Goal: Contribute content: Add original content to the website for others to see

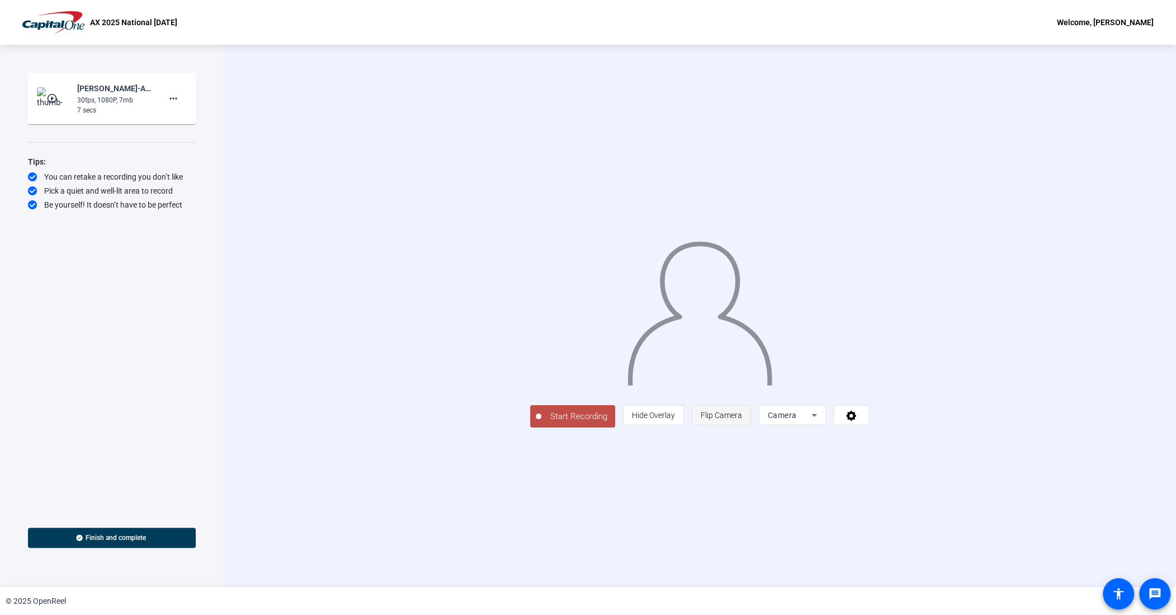
click at [742, 419] on span "Flip Camera" at bounding box center [721, 415] width 41 height 9
click at [541, 423] on span "Start Recording" at bounding box center [578, 416] width 74 height 13
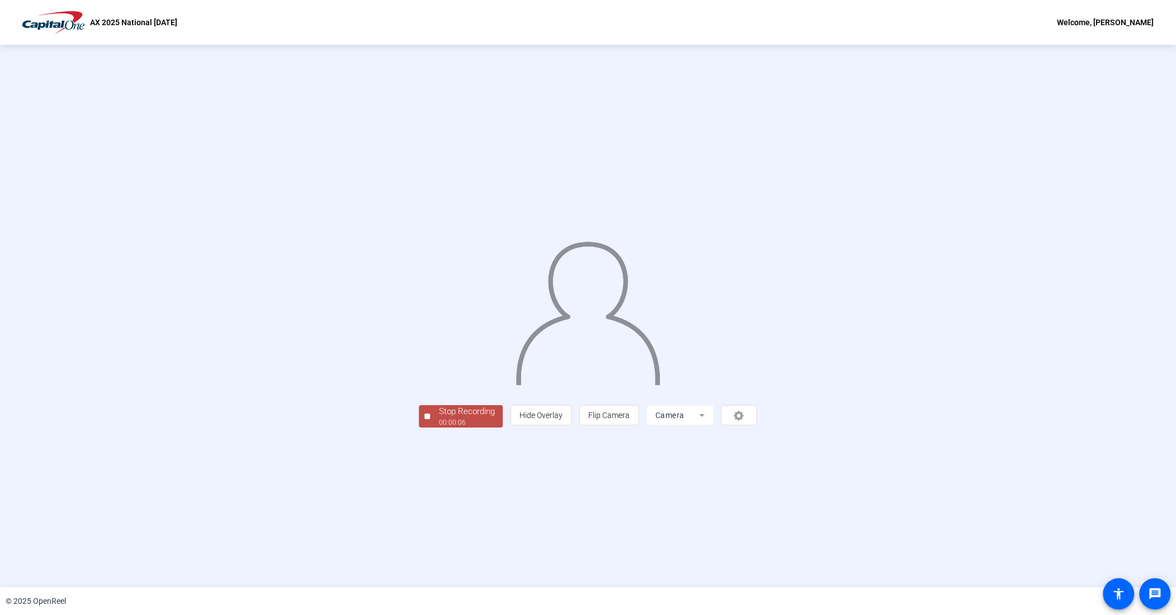
click at [438, 427] on div "00:00:06" at bounding box center [466, 422] width 56 height 10
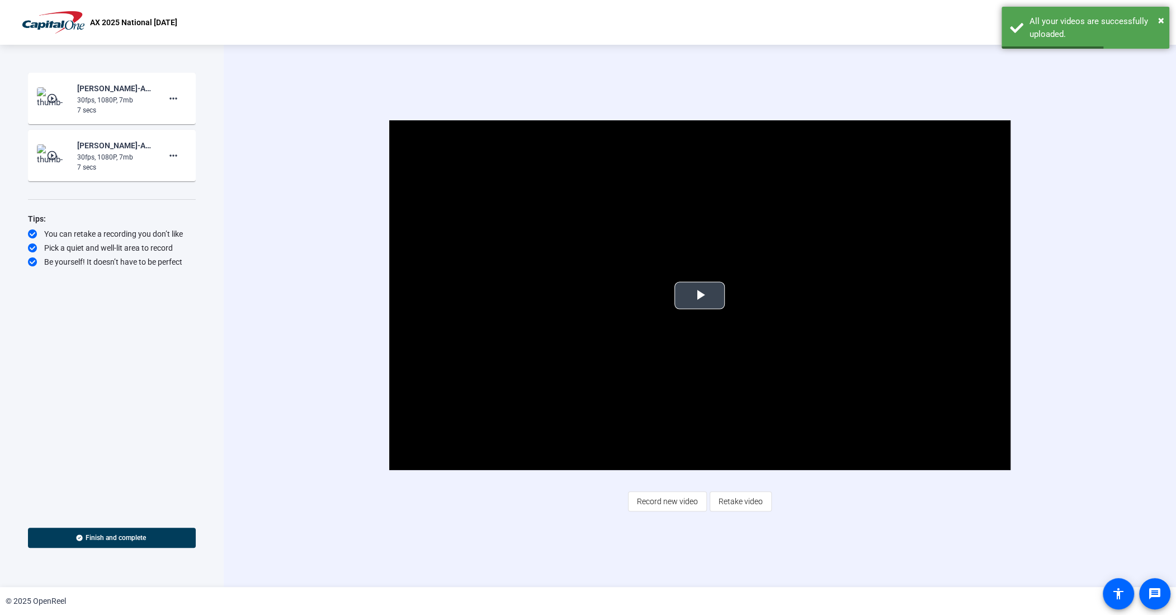
click at [700, 295] on span "Video Player" at bounding box center [700, 295] width 0 height 0
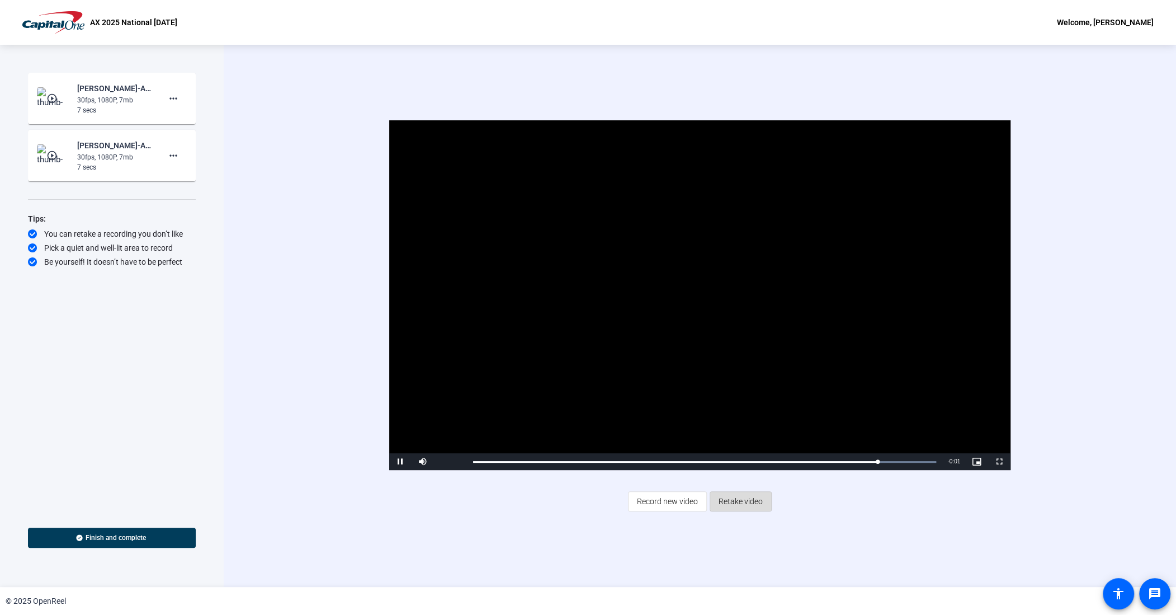
click at [742, 501] on span "Retake video" at bounding box center [741, 501] width 44 height 21
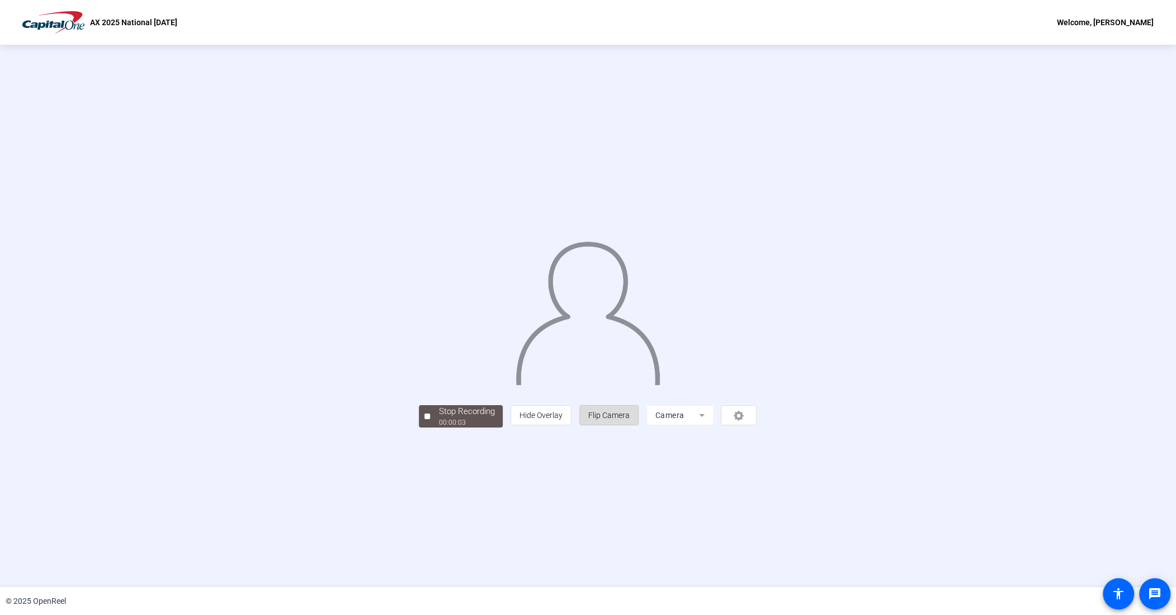
click at [630, 419] on span "Flip Camera" at bounding box center [608, 415] width 41 height 9
click at [438, 427] on div "00:00:07" at bounding box center [466, 422] width 56 height 10
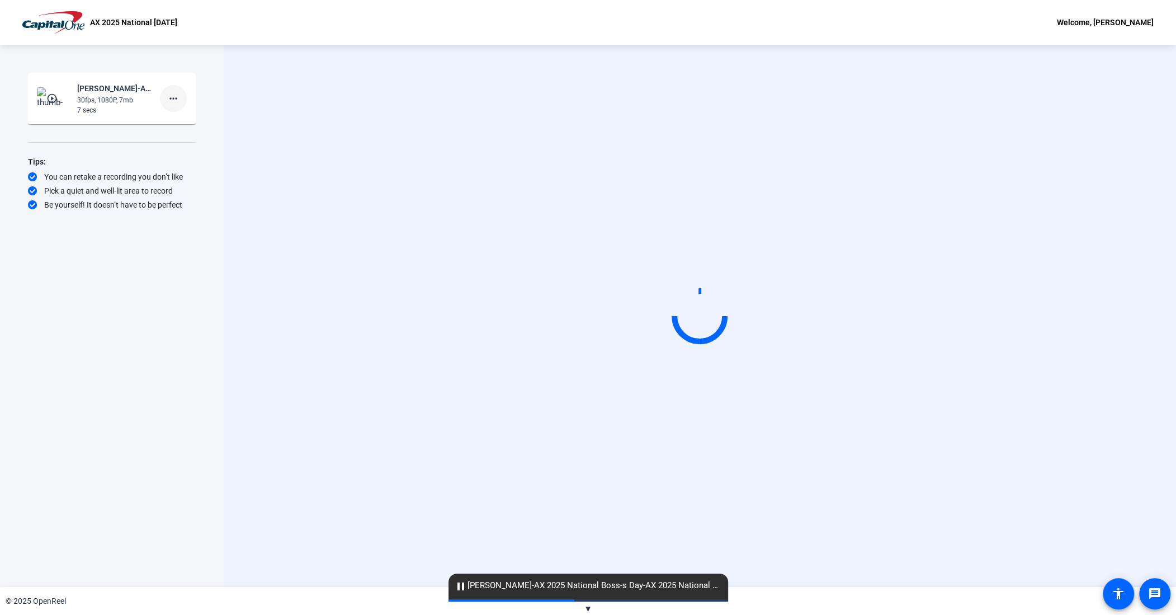
click at [173, 101] on mat-icon "more_horiz" at bounding box center [173, 98] width 13 height 13
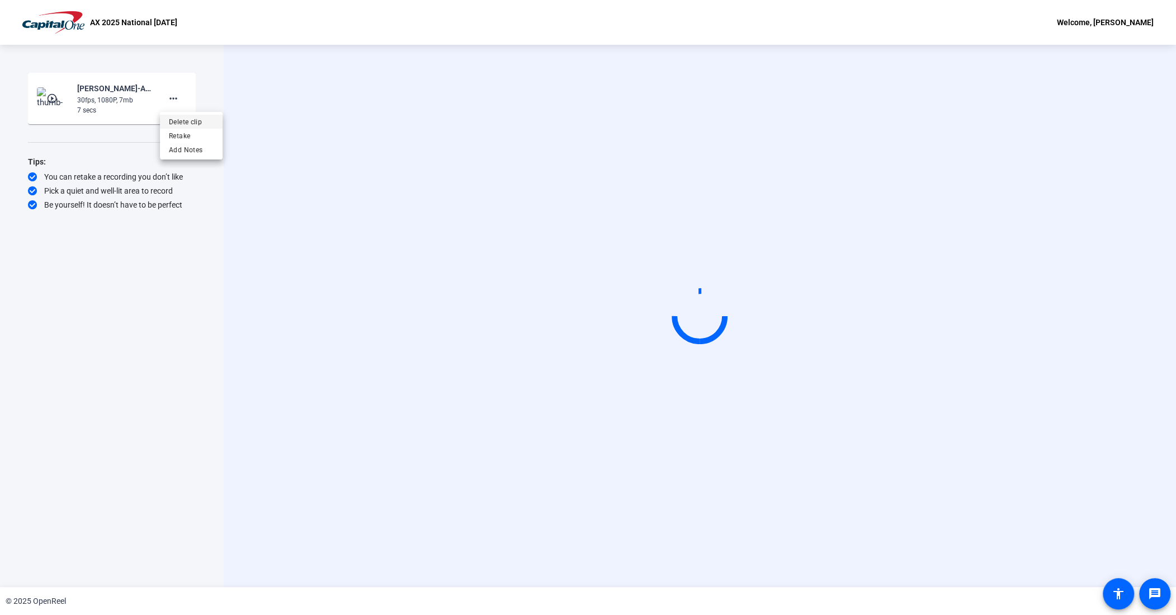
click at [198, 124] on span "Delete clip" at bounding box center [191, 121] width 45 height 13
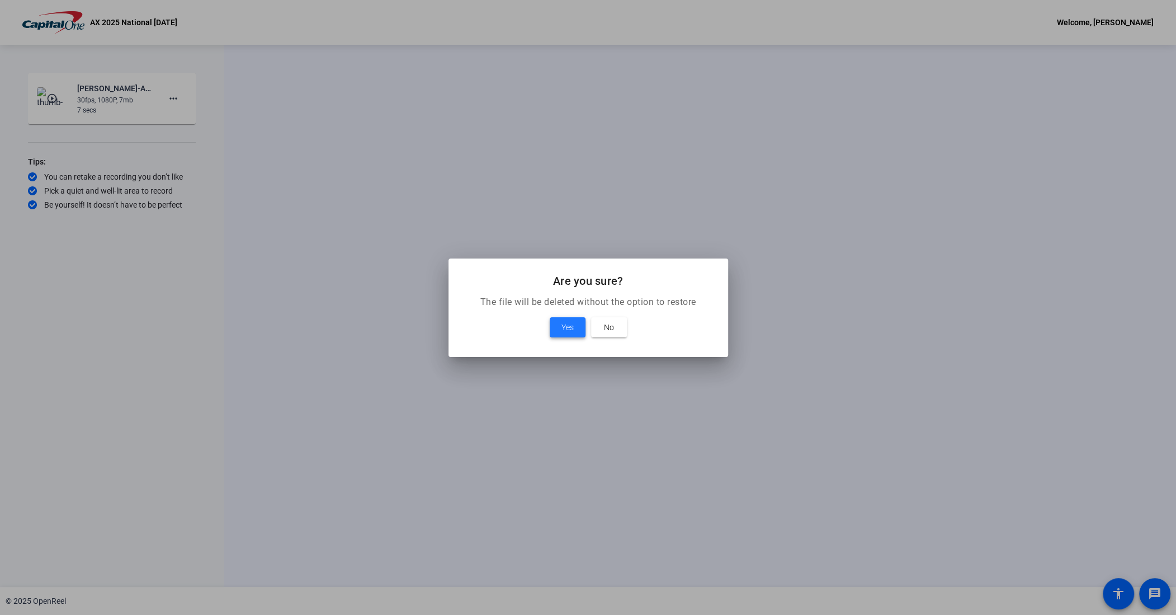
click at [570, 329] on span "Yes" at bounding box center [568, 326] width 12 height 13
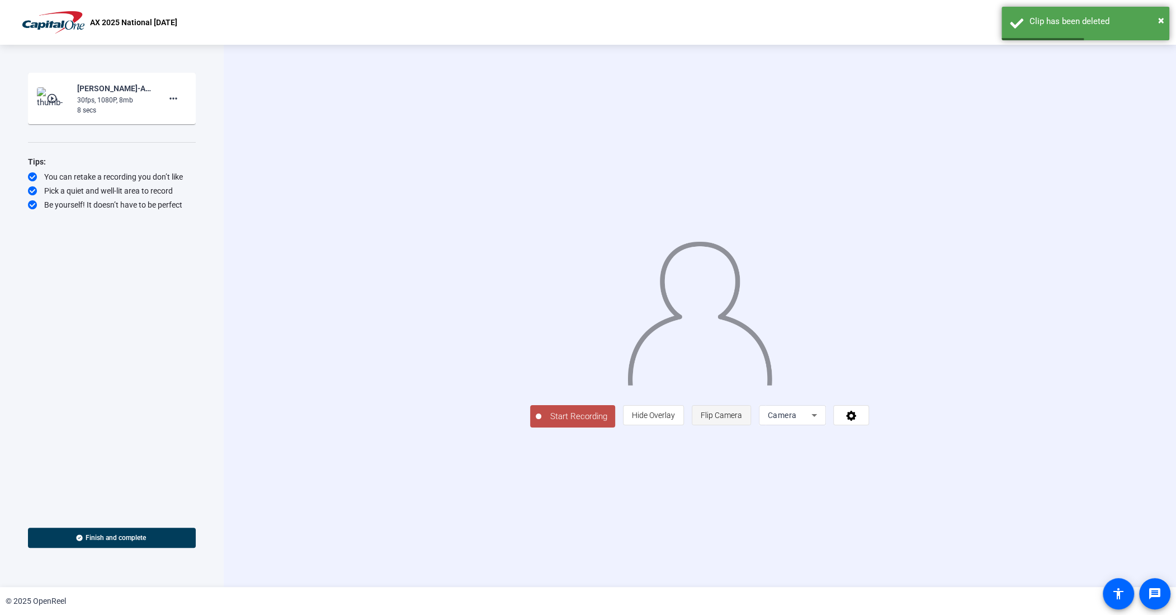
click at [742, 419] on span "Flip Camera" at bounding box center [721, 415] width 41 height 9
click at [541, 423] on span "Start Recording" at bounding box center [578, 416] width 74 height 13
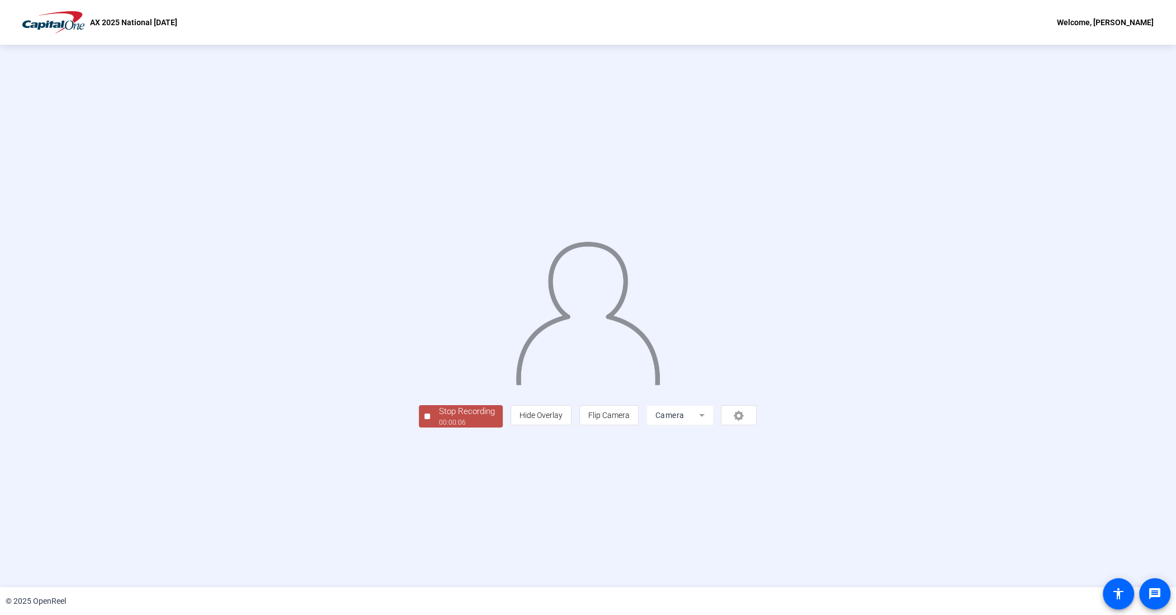
click at [438, 418] on div "Stop Recording" at bounding box center [466, 411] width 56 height 13
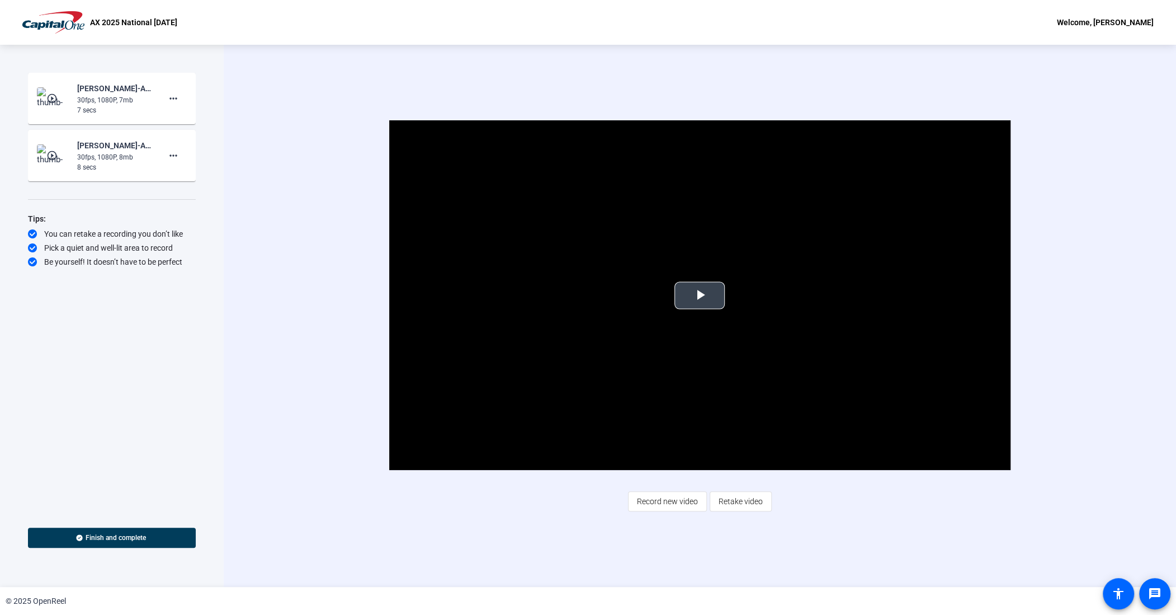
click at [700, 295] on span "Video Player" at bounding box center [700, 295] width 0 height 0
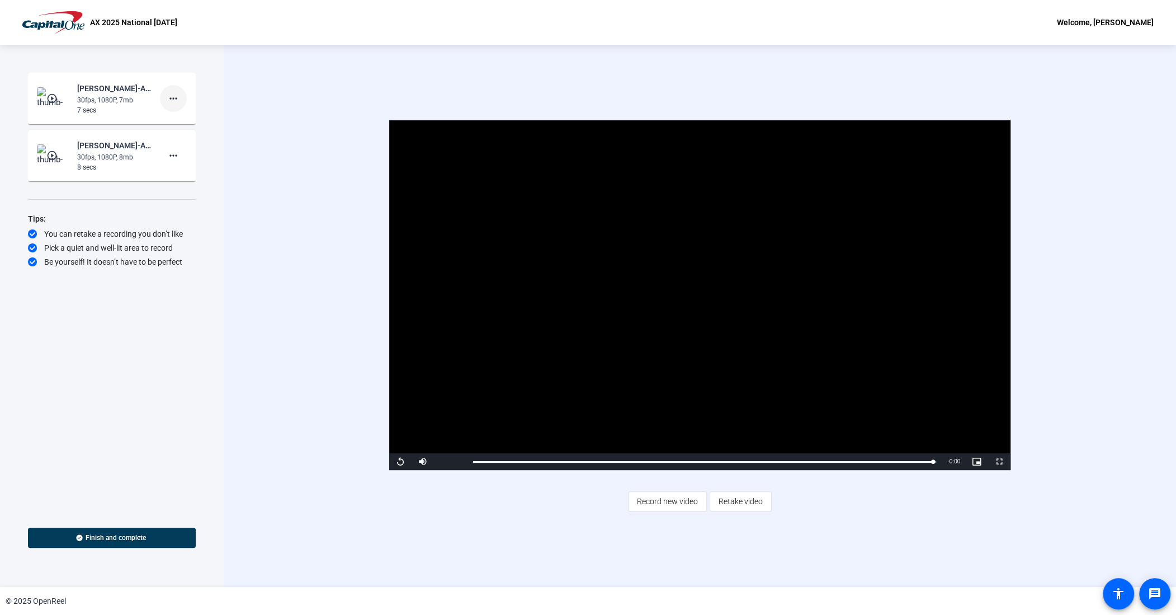
click at [177, 97] on mat-icon "more_horiz" at bounding box center [173, 98] width 13 height 13
click at [191, 133] on span "Retake" at bounding box center [191, 135] width 45 height 13
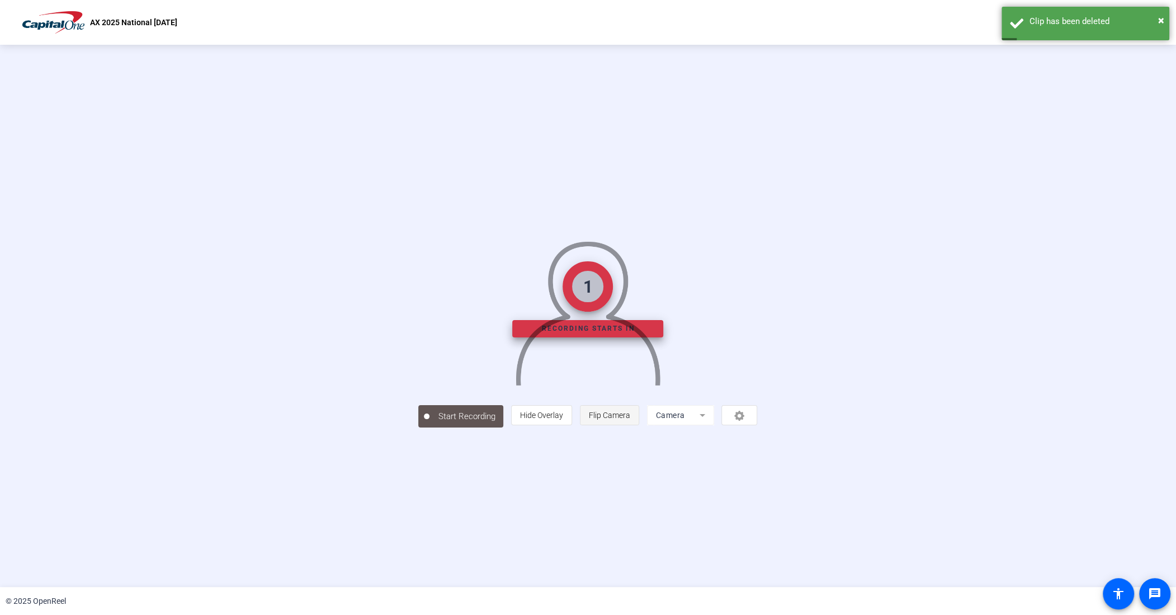
click at [630, 419] on span "Flip Camera" at bounding box center [609, 415] width 41 height 9
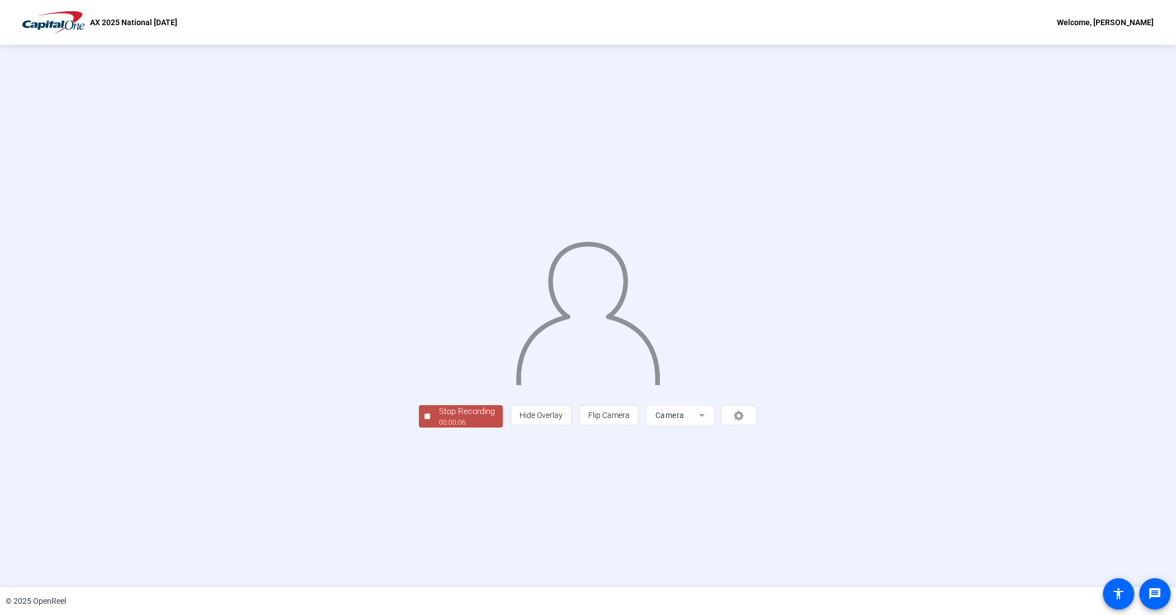
click at [438, 427] on div "00:00:06" at bounding box center [466, 422] width 56 height 10
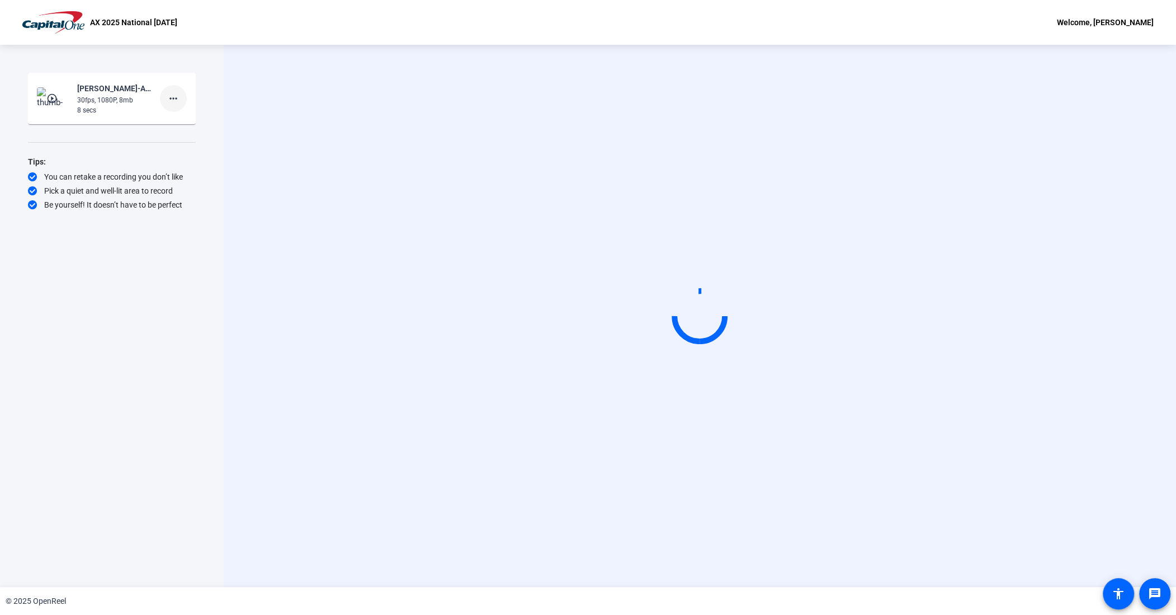
click at [170, 97] on mat-icon "more_horiz" at bounding box center [173, 98] width 13 height 13
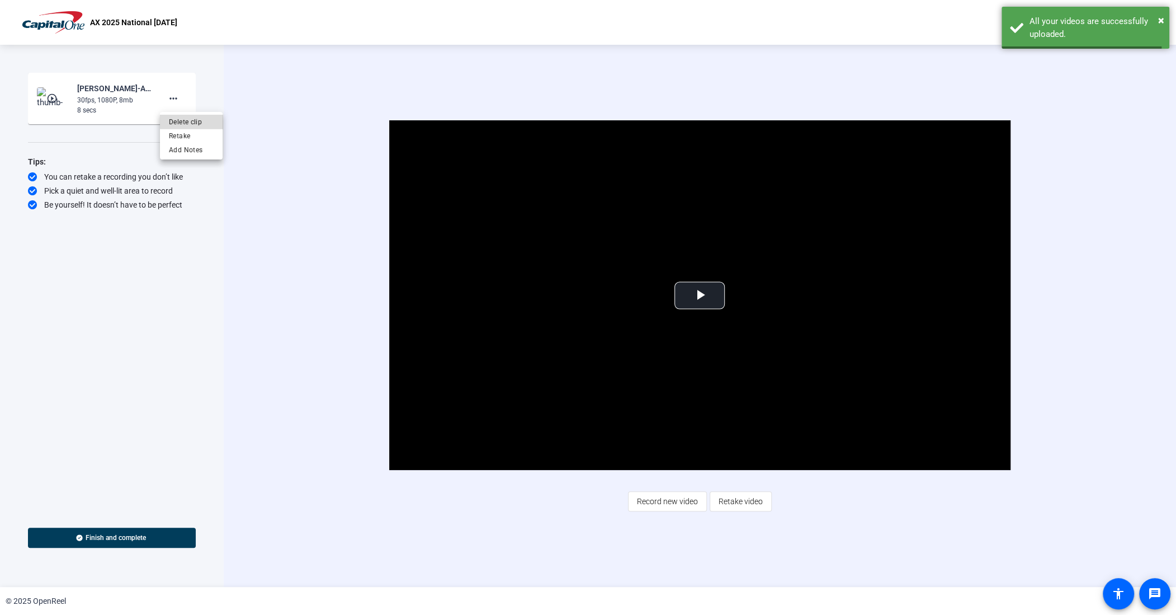
click at [204, 121] on span "Delete clip" at bounding box center [191, 121] width 45 height 13
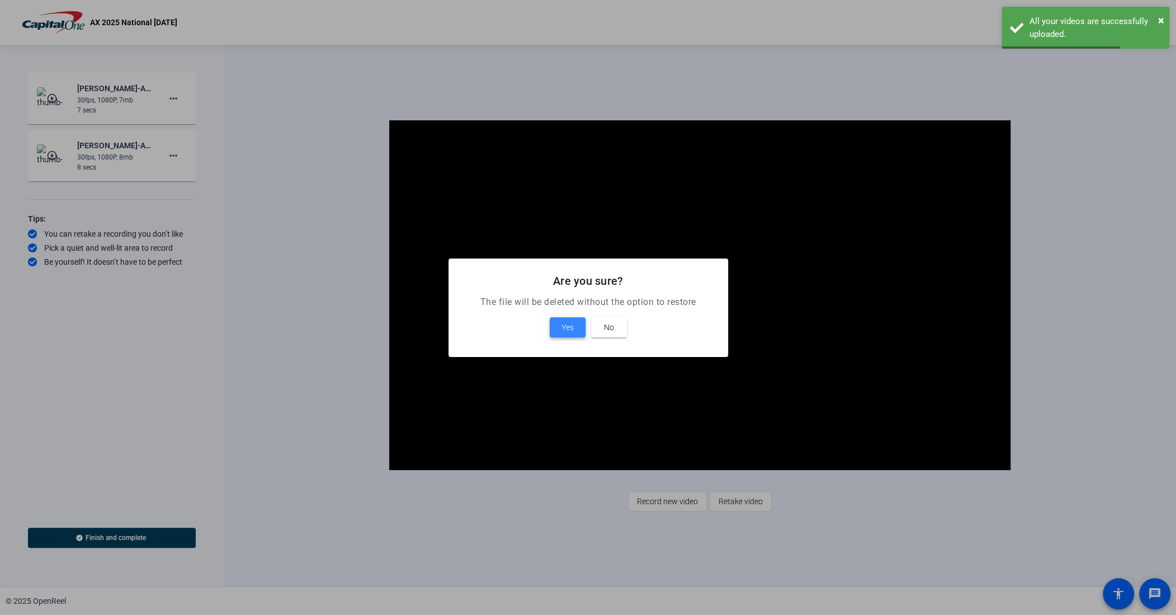
click at [559, 326] on span at bounding box center [568, 327] width 36 height 27
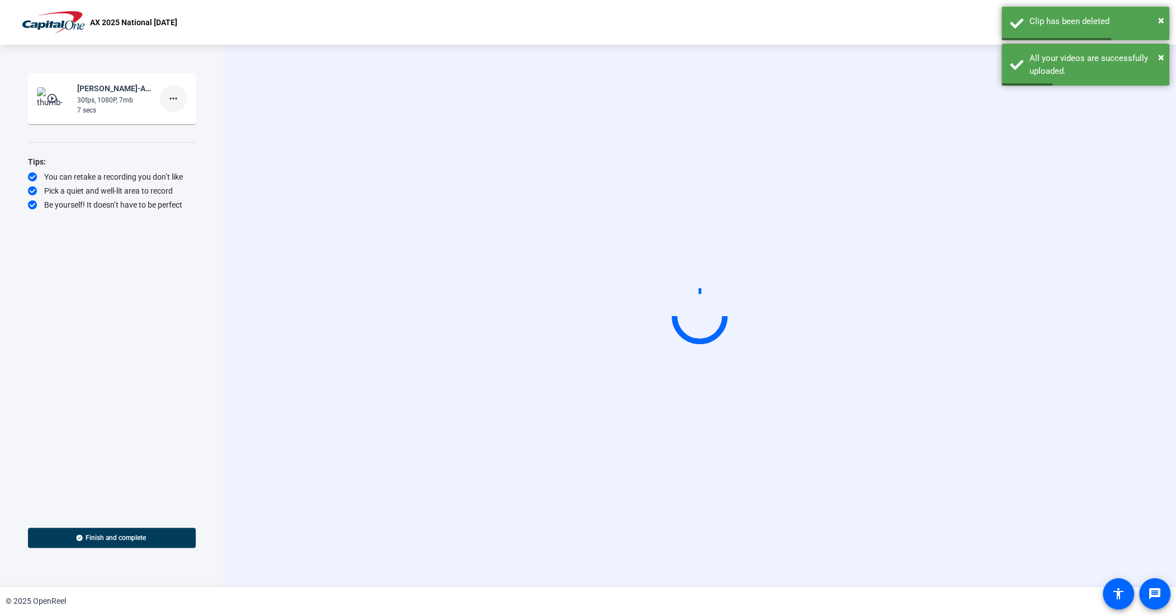
click at [175, 95] on mat-icon "more_horiz" at bounding box center [173, 98] width 13 height 13
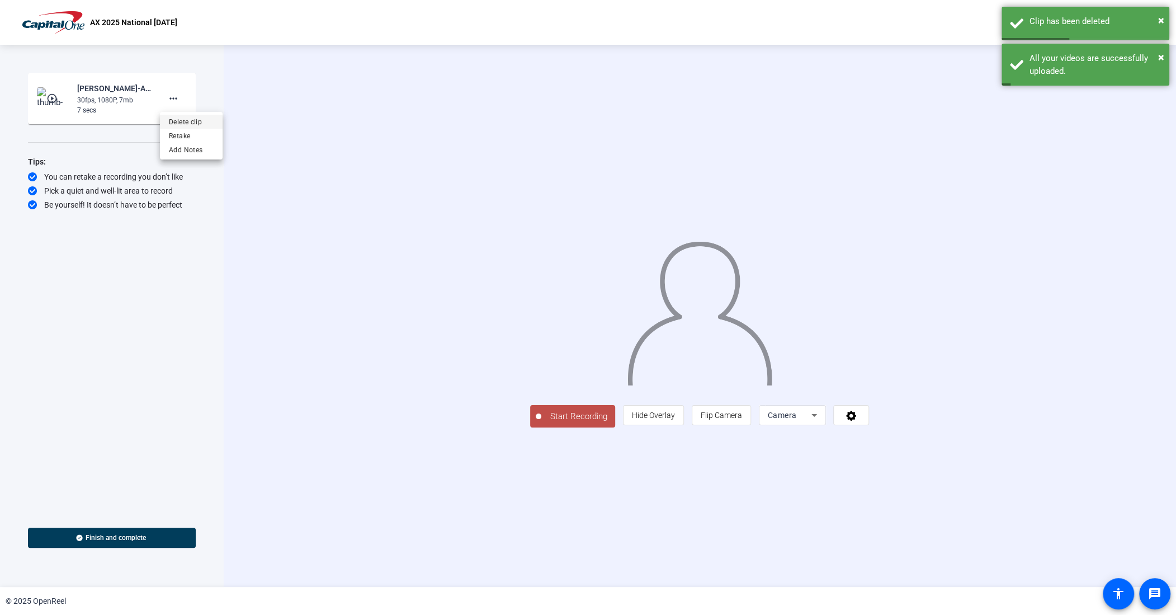
click at [188, 124] on span "Delete clip" at bounding box center [191, 121] width 45 height 13
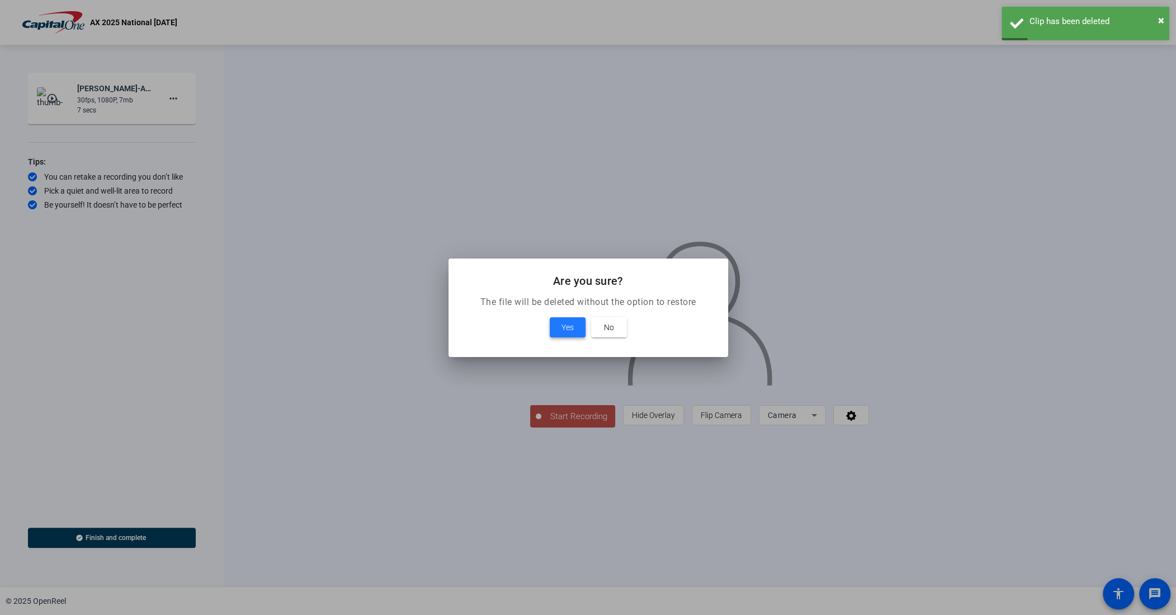
click at [570, 327] on span "Yes" at bounding box center [568, 326] width 12 height 13
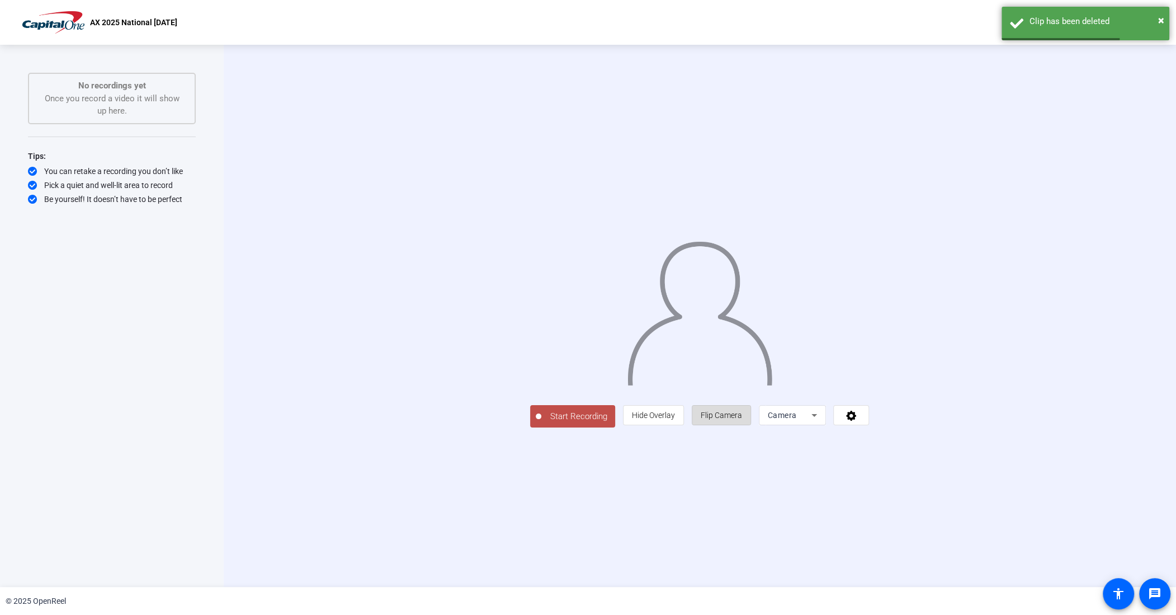
click at [742, 419] on span "Flip Camera" at bounding box center [721, 415] width 41 height 9
click at [541, 423] on span "Start Recording" at bounding box center [578, 416] width 74 height 13
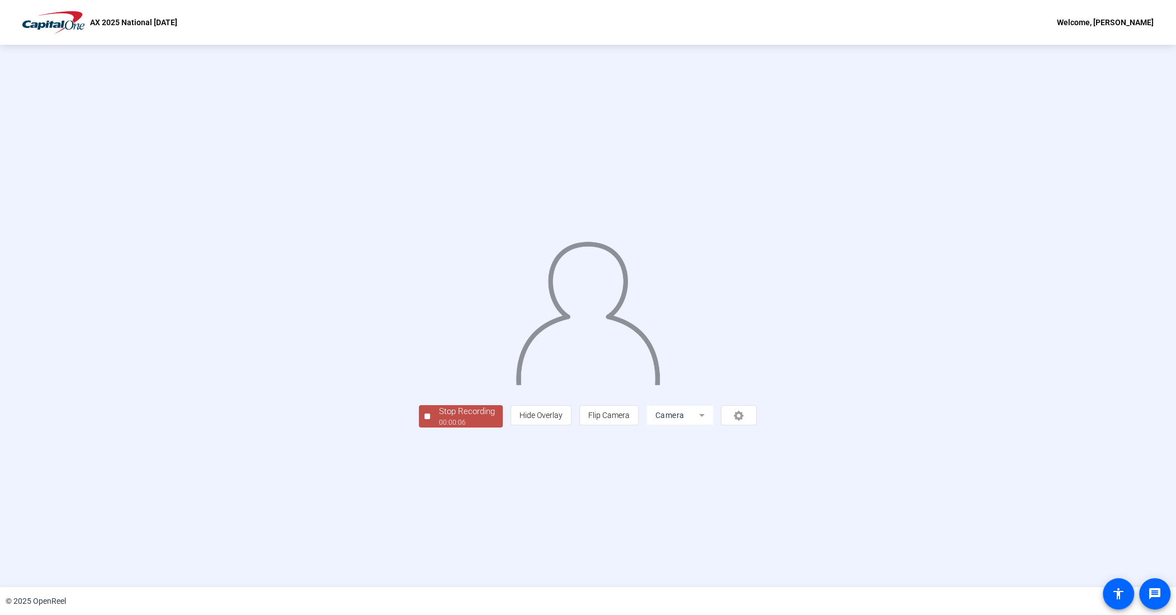
click at [438, 427] on div "00:00:06" at bounding box center [466, 422] width 56 height 10
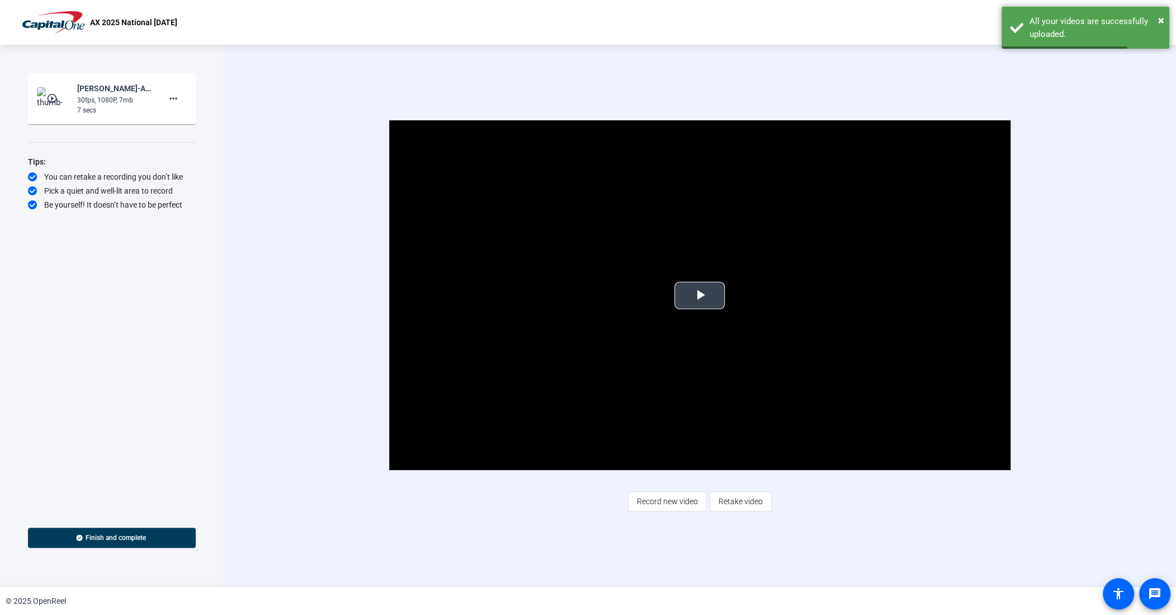
click at [700, 295] on span "Video Player" at bounding box center [700, 295] width 0 height 0
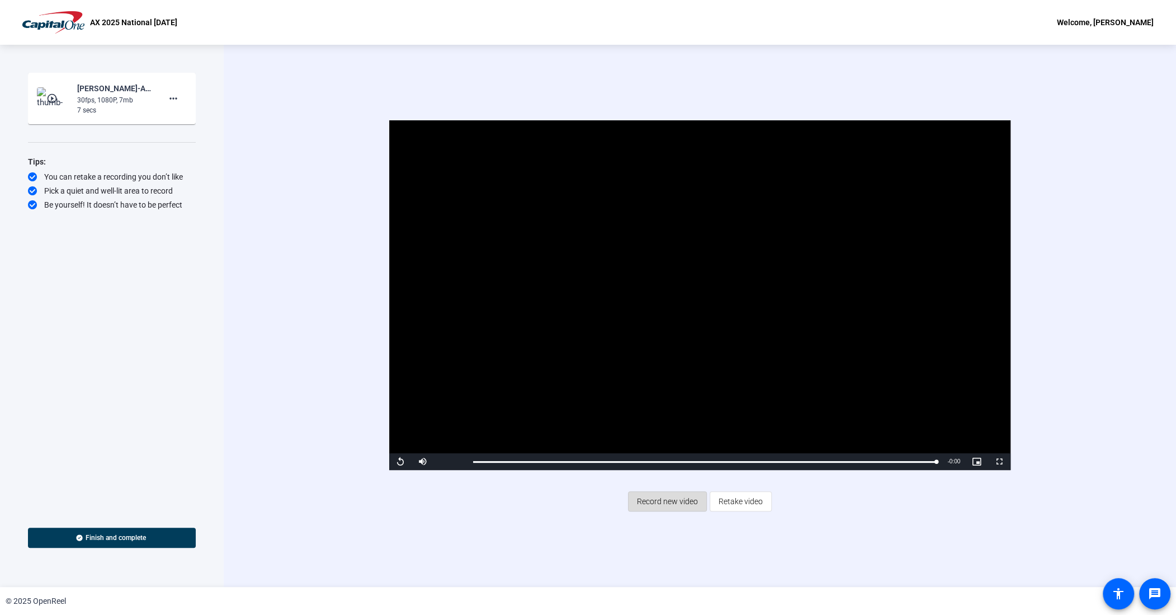
click at [659, 500] on span "Record new video" at bounding box center [667, 501] width 61 height 21
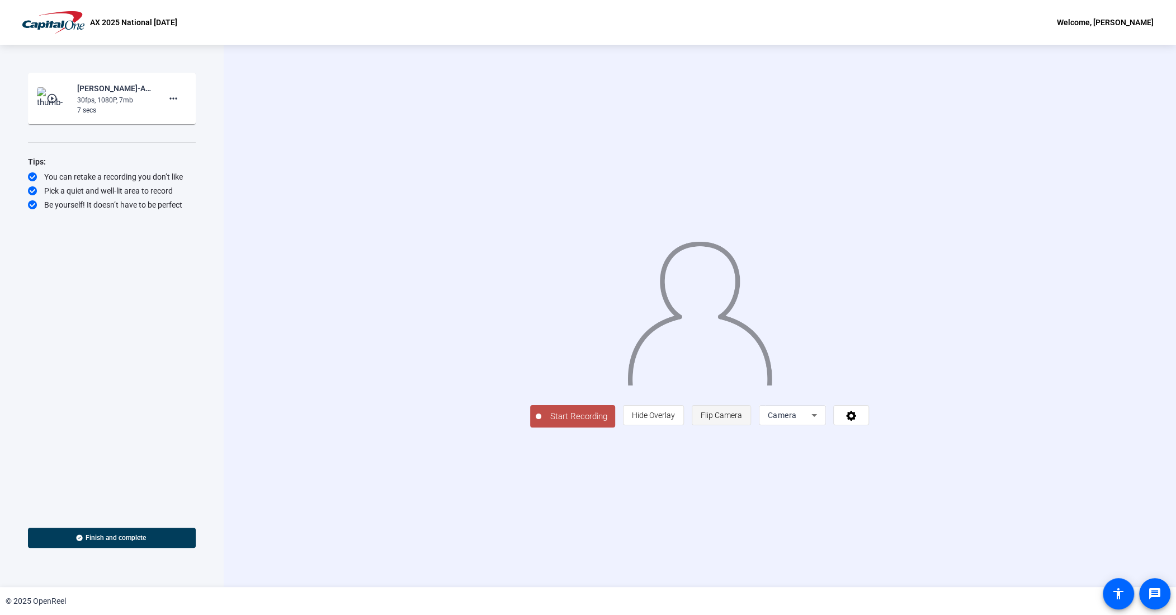
click at [742, 419] on span "Flip Camera" at bounding box center [721, 415] width 41 height 9
click at [541, 423] on span "Start Recording" at bounding box center [578, 416] width 74 height 13
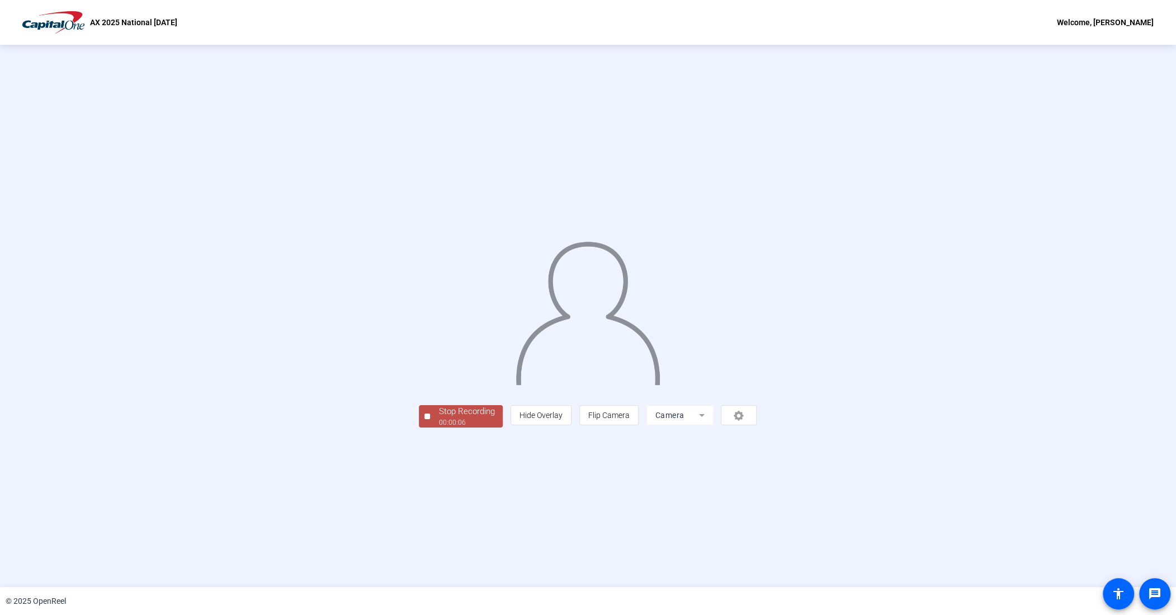
click at [438, 427] on div "00:00:06" at bounding box center [466, 422] width 56 height 10
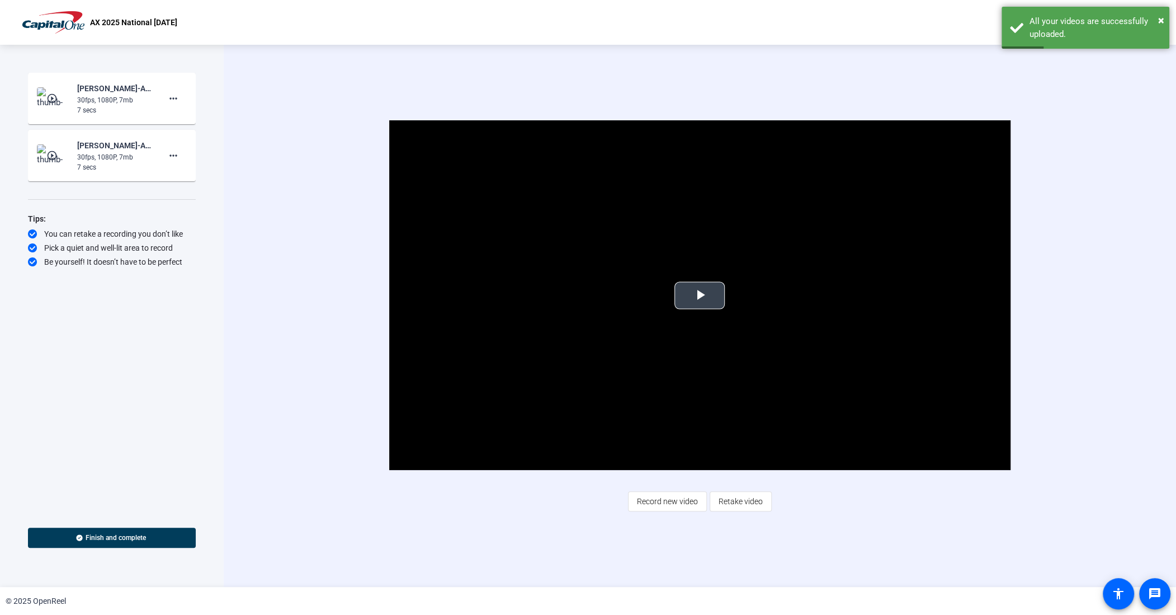
click at [700, 295] on span "Video Player" at bounding box center [700, 295] width 0 height 0
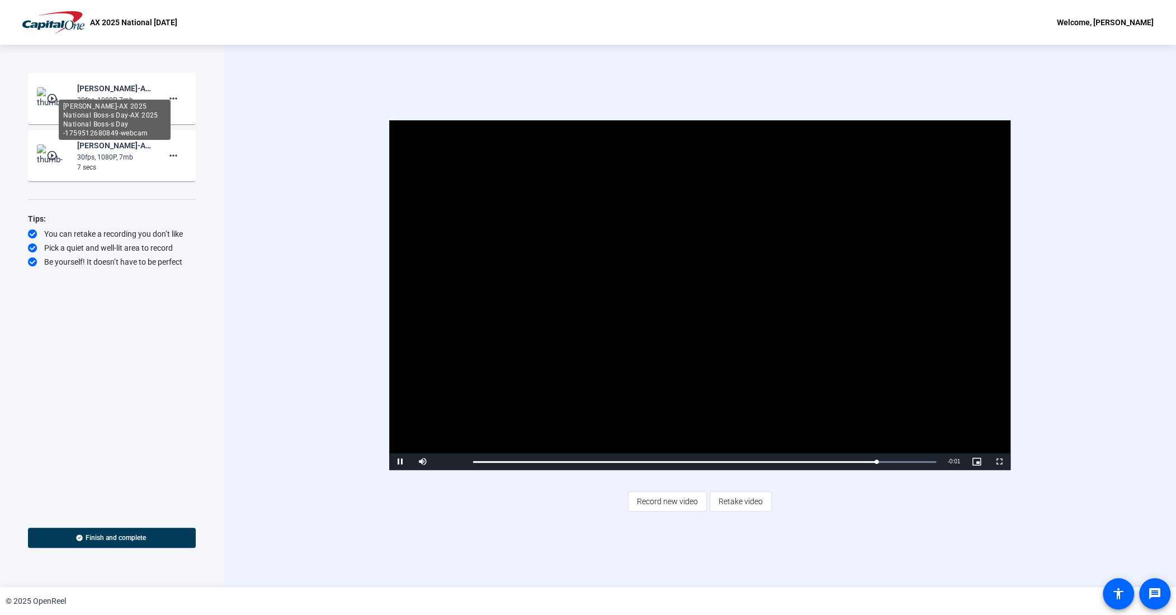
click at [131, 88] on div "[PERSON_NAME]-AX 2025 National Boss-s Day-AX 2025 National Boss-s Day -17595126…" at bounding box center [114, 88] width 75 height 13
click at [124, 97] on div "30fps, 1080P, 7mb" at bounding box center [114, 100] width 75 height 10
click at [126, 154] on div "30fps, 1080P, 7mb" at bounding box center [114, 157] width 75 height 10
click at [172, 157] on mat-icon "more_horiz" at bounding box center [173, 155] width 13 height 13
click at [171, 99] on div at bounding box center [588, 307] width 1176 height 615
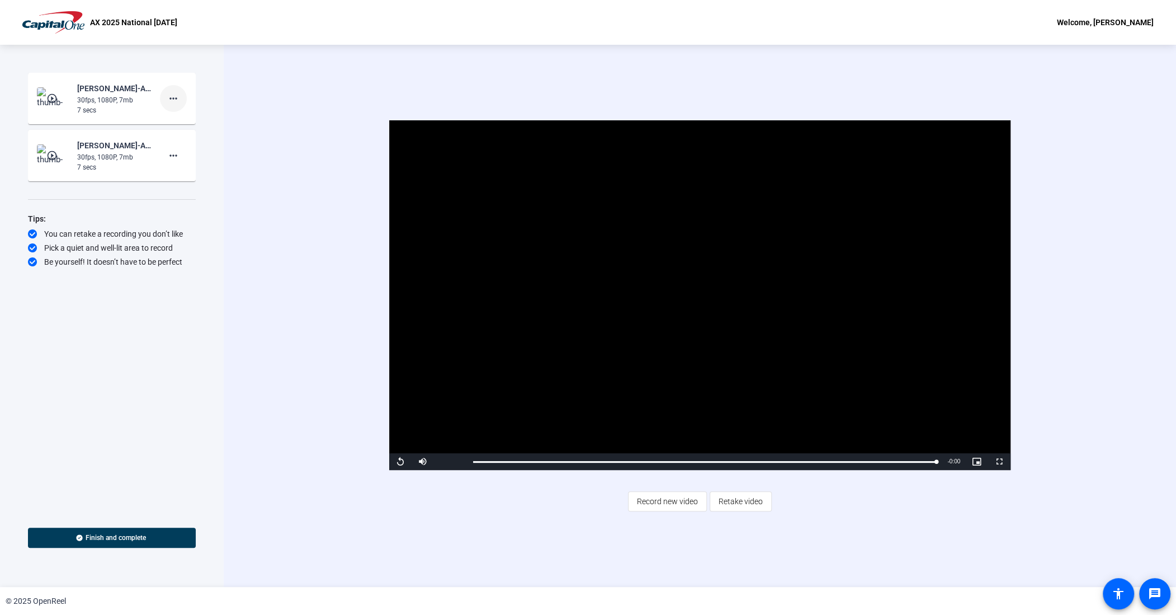
click at [175, 99] on mat-icon "more_horiz" at bounding box center [173, 98] width 13 height 13
click at [196, 122] on span "Delete clip" at bounding box center [191, 121] width 45 height 13
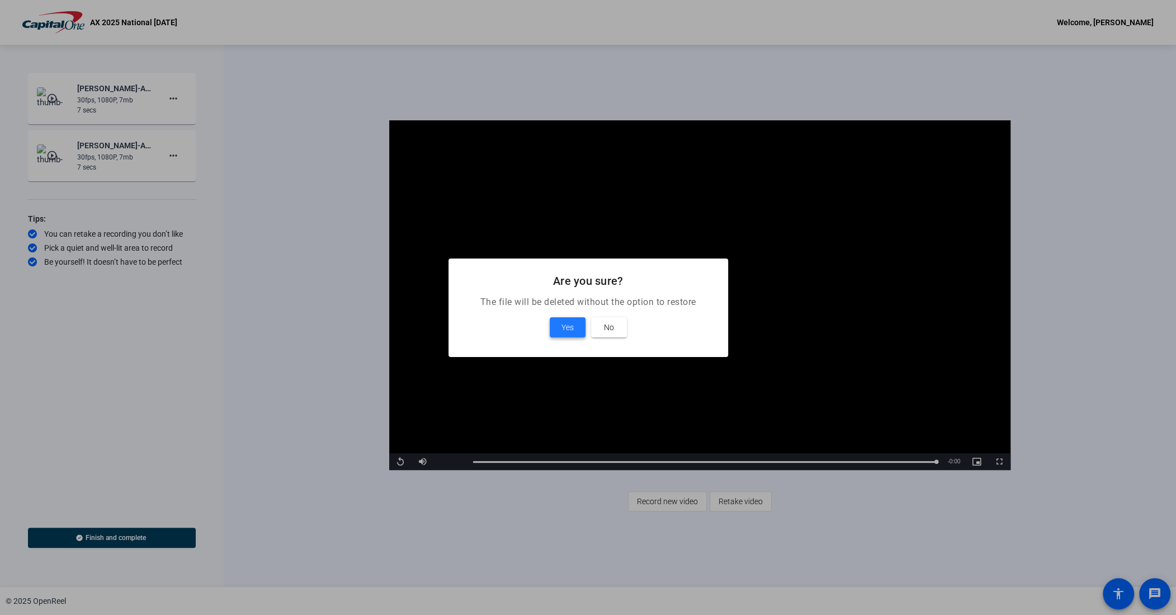
click at [566, 331] on span "Yes" at bounding box center [568, 326] width 12 height 13
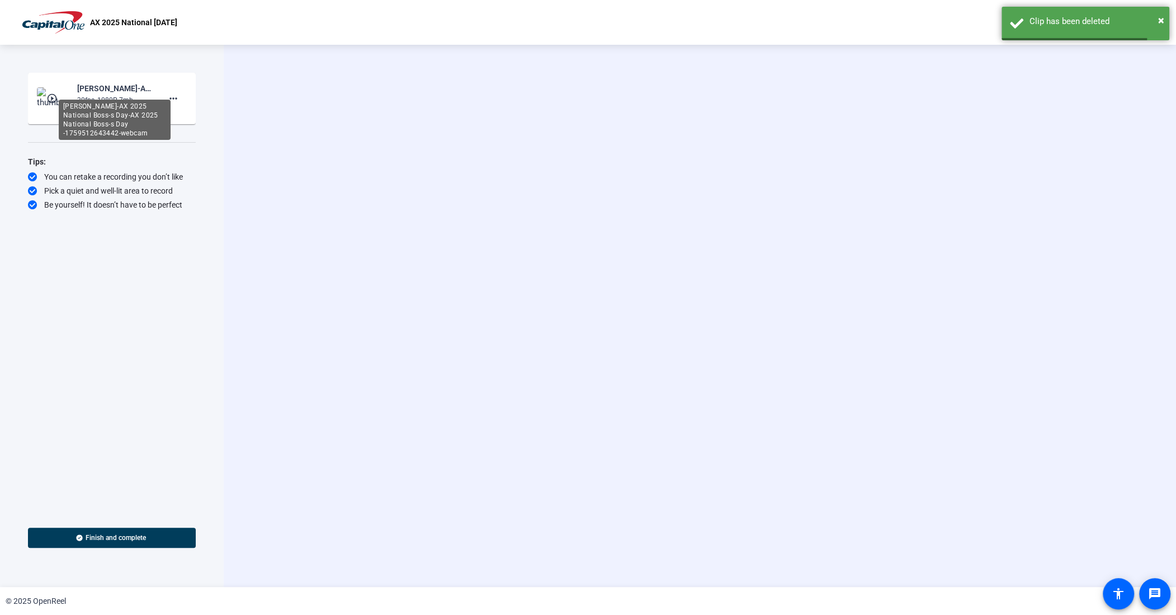
click at [97, 105] on div "[PERSON_NAME]-AX 2025 National Boss-s Day-AX 2025 National Boss-s Day -17595126…" at bounding box center [115, 120] width 112 height 40
click at [97, 90] on div "[PERSON_NAME]-AX 2025 National Boss-s Day-AX 2025 National Boss-s Day -17595126…" at bounding box center [114, 88] width 75 height 13
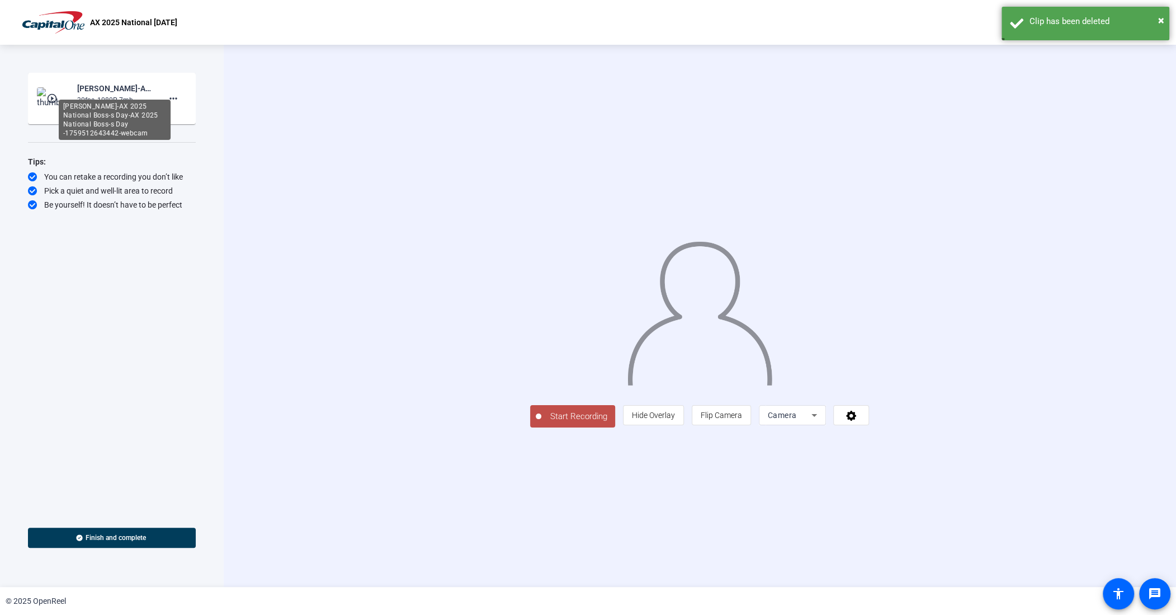
click at [134, 84] on div "[PERSON_NAME]-AX 2025 National Boss-s Day-AX 2025 National Boss-s Day -17595126…" at bounding box center [114, 88] width 75 height 13
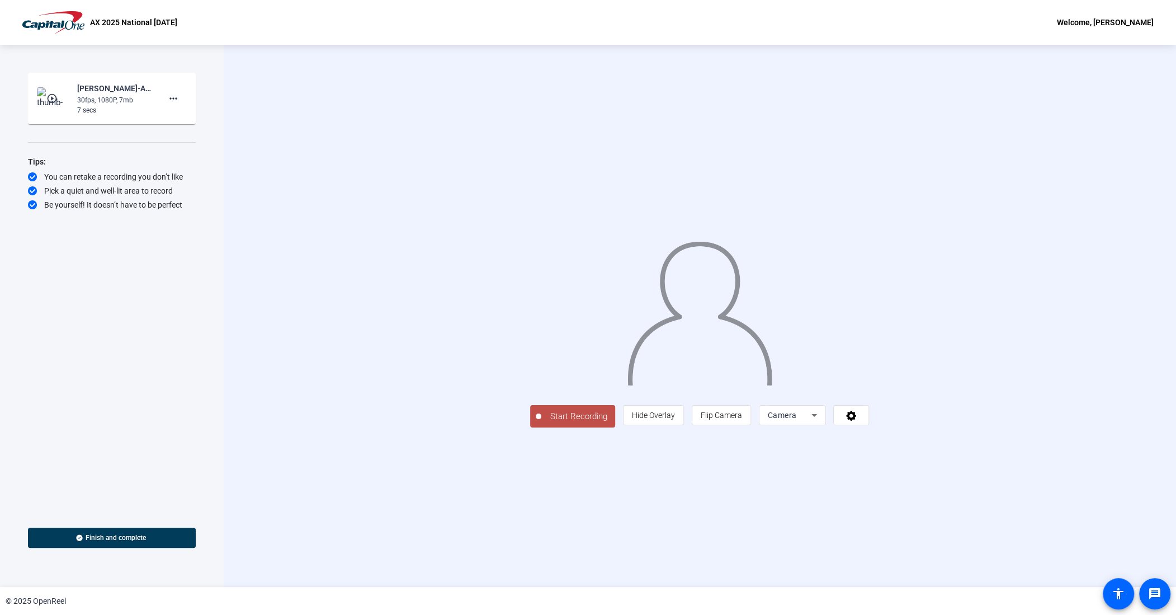
click at [54, 105] on img at bounding box center [53, 98] width 33 height 22
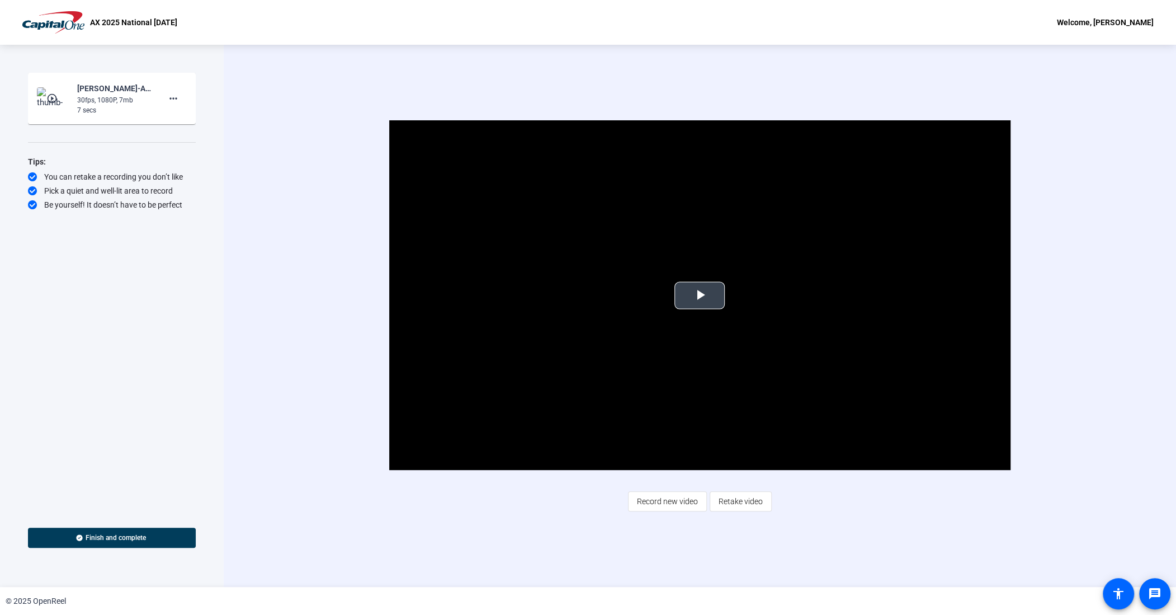
click at [700, 295] on span "Video Player" at bounding box center [700, 295] width 0 height 0
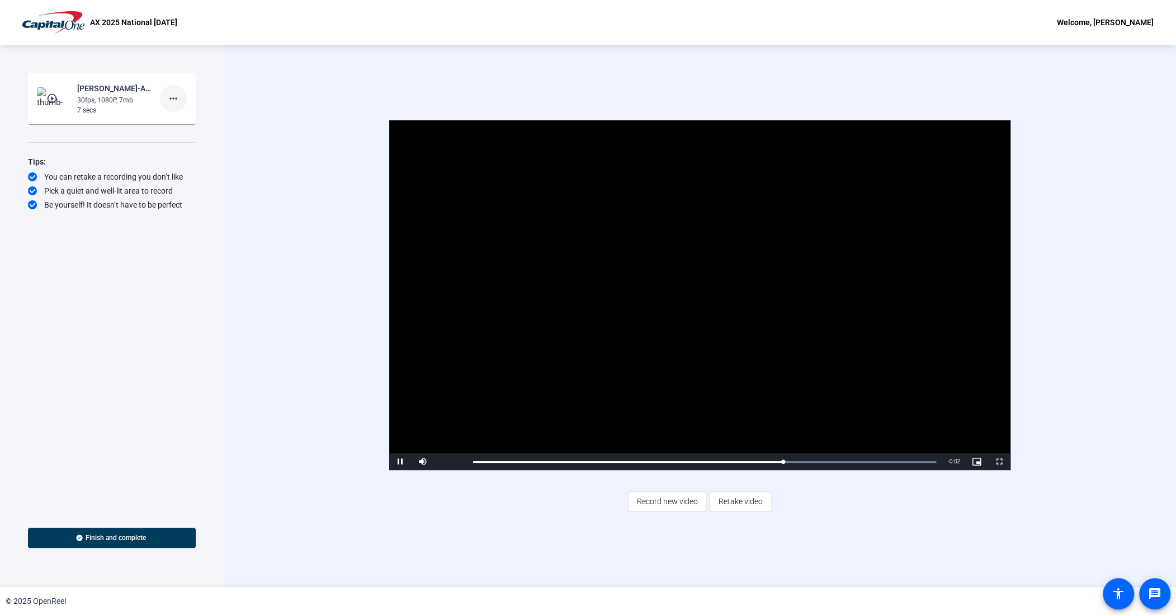
click at [177, 98] on mat-icon "more_horiz" at bounding box center [173, 98] width 13 height 13
click at [191, 122] on span "Delete clip" at bounding box center [191, 121] width 45 height 13
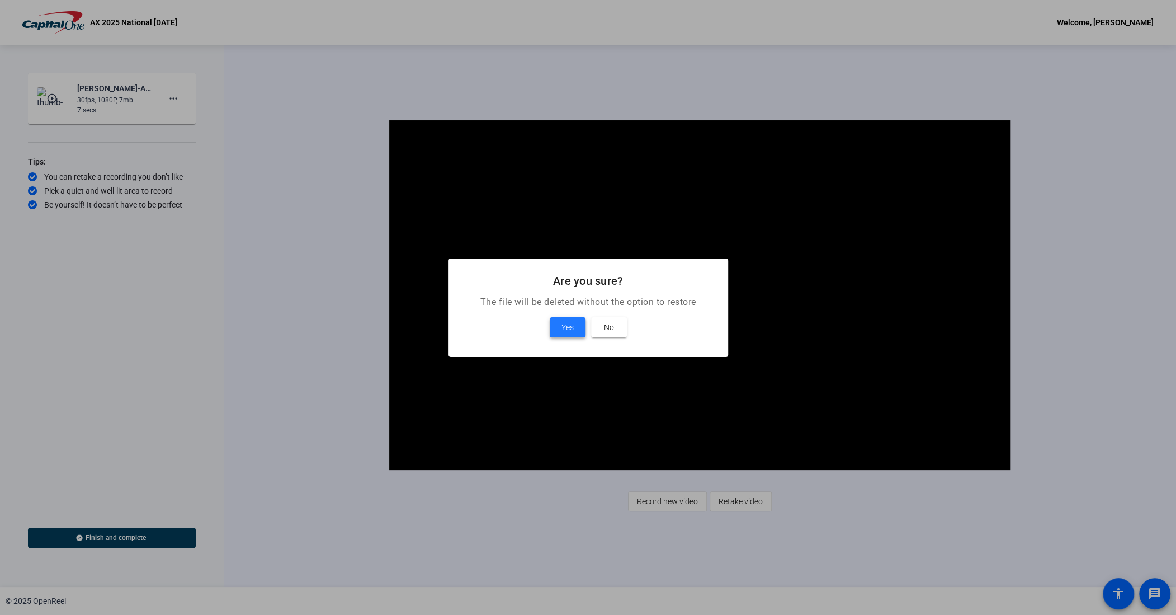
click at [574, 324] on span at bounding box center [568, 327] width 36 height 27
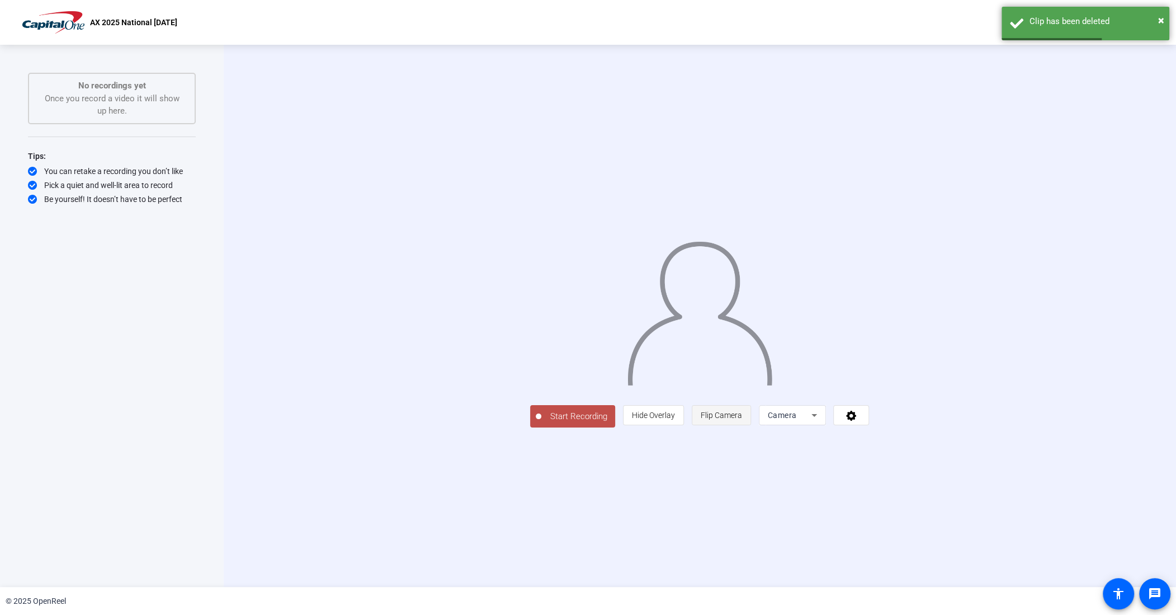
click at [742, 426] on span "Flip Camera" at bounding box center [721, 414] width 41 height 21
click at [742, 419] on span "Flip Camera" at bounding box center [721, 415] width 41 height 9
click at [541, 423] on span "Start Recording" at bounding box center [578, 416] width 74 height 13
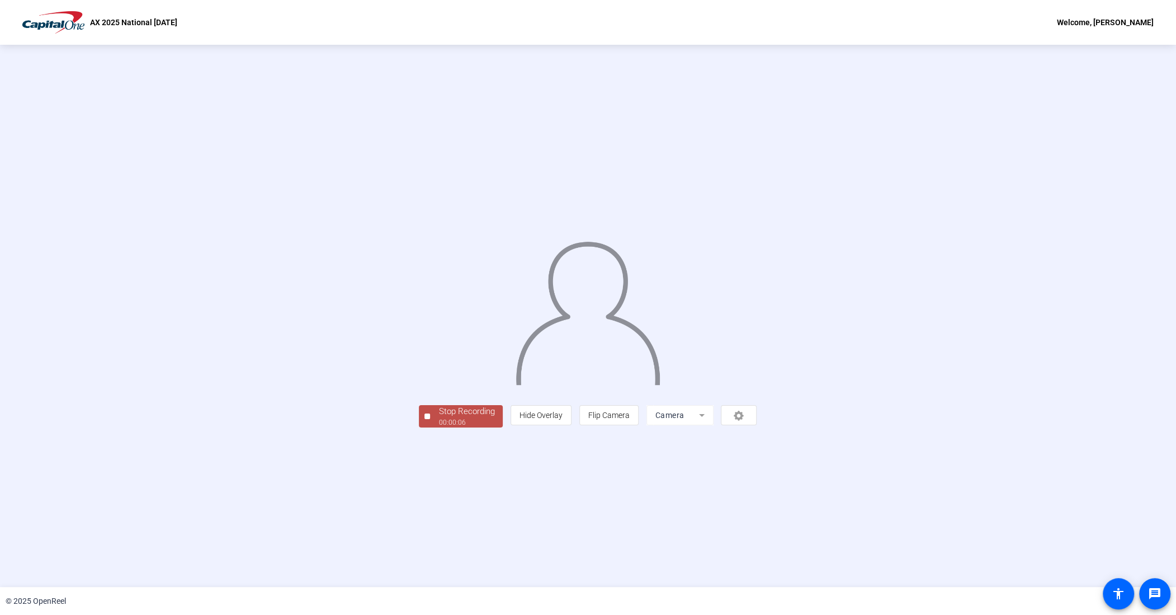
click at [438, 427] on div "00:00:06" at bounding box center [466, 422] width 56 height 10
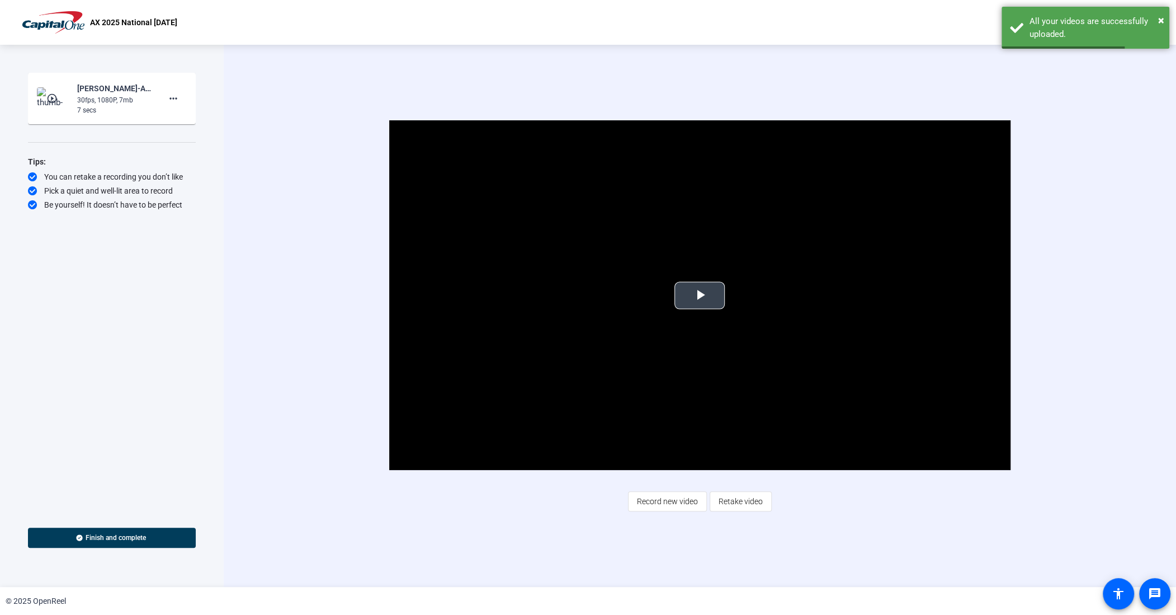
click at [700, 295] on span "Video Player" at bounding box center [700, 295] width 0 height 0
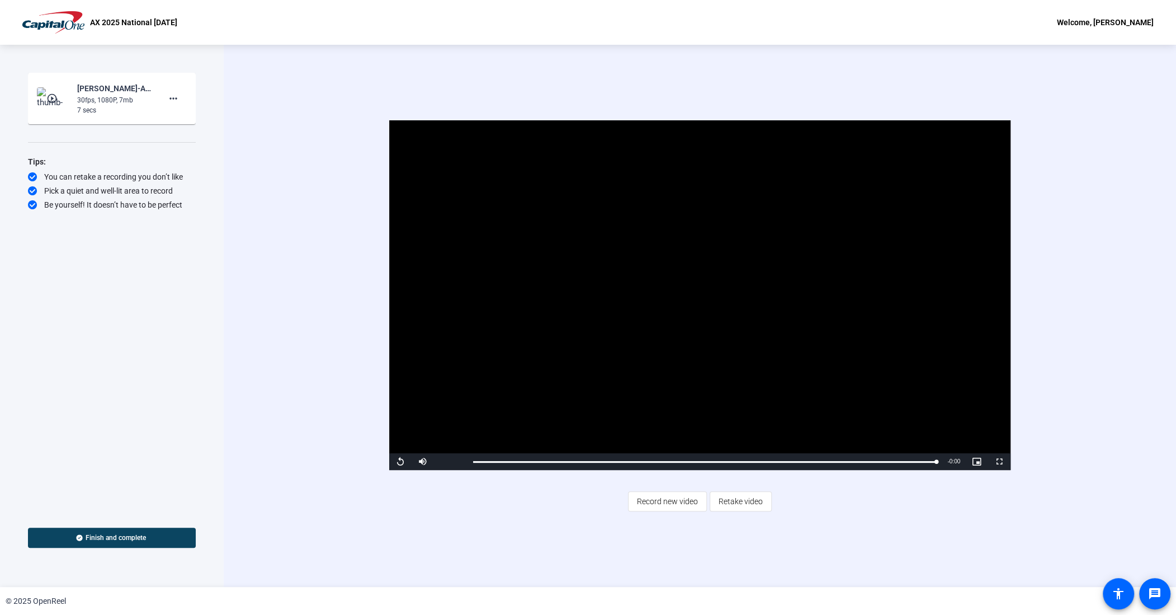
click at [91, 539] on span "Finish and complete" at bounding box center [116, 537] width 60 height 9
